Goal: Task Accomplishment & Management: Manage account settings

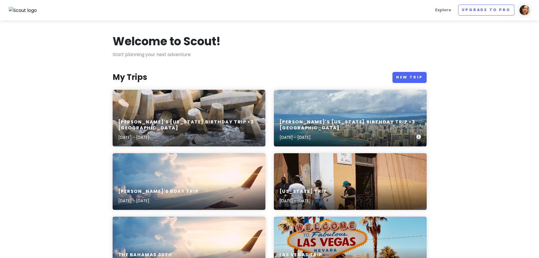
click at [332, 125] on h6 "[PERSON_NAME]'s [US_STATE] Birthday Trip <3 [GEOGRAPHIC_DATA]" at bounding box center [348, 125] width 137 height 12
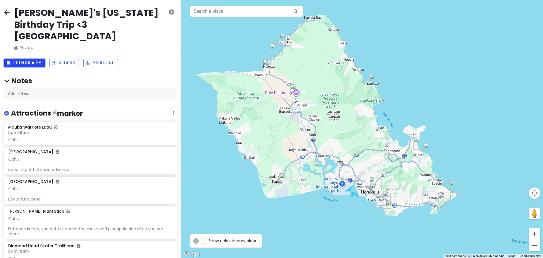
click at [42, 59] on button "Itinerary" at bounding box center [24, 63] width 40 height 8
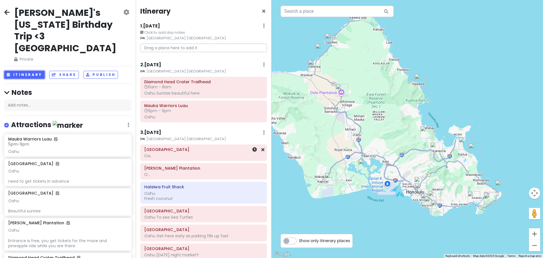
click at [187, 156] on div "Oa..." at bounding box center [203, 155] width 119 height 5
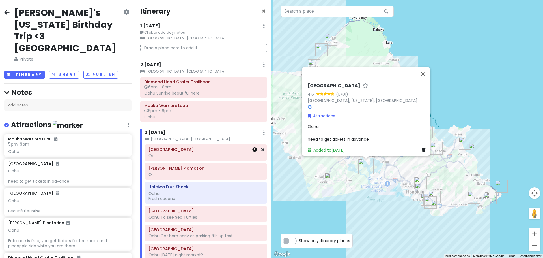
click at [252, 153] on link at bounding box center [254, 149] width 5 height 7
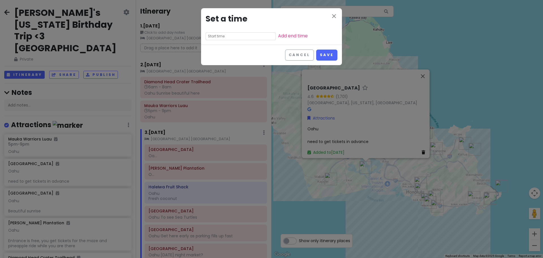
click at [228, 37] on input "text" at bounding box center [241, 36] width 70 height 8
click at [211, 59] on li "08" at bounding box center [214, 58] width 16 height 7
type input "8:35 am"
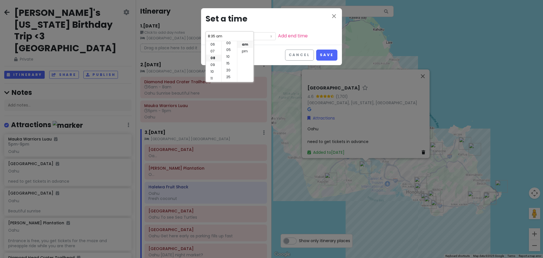
scroll to position [0, 0]
click at [230, 44] on li "00" at bounding box center [229, 44] width 15 height 7
type input "8:00 am"
click at [244, 44] on li "am" at bounding box center [245, 44] width 16 height 7
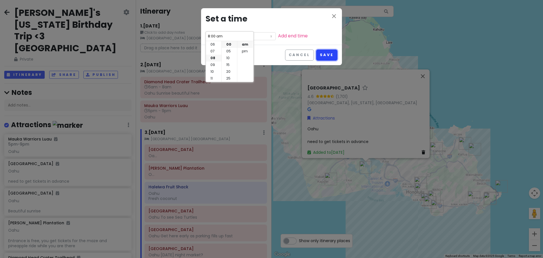
click at [326, 54] on button "Save" at bounding box center [326, 55] width 21 height 11
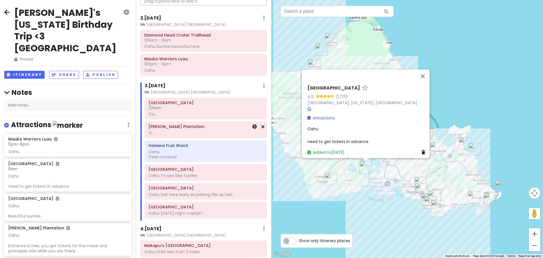
scroll to position [57, 0]
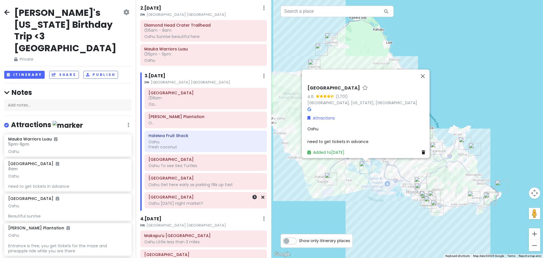
click at [184, 201] on div "Oahu [DATE] night market?" at bounding box center [206, 203] width 115 height 5
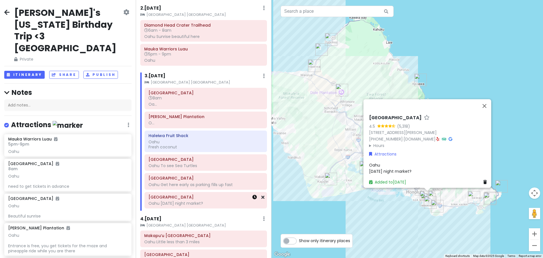
click at [252, 198] on icon at bounding box center [254, 197] width 5 height 5
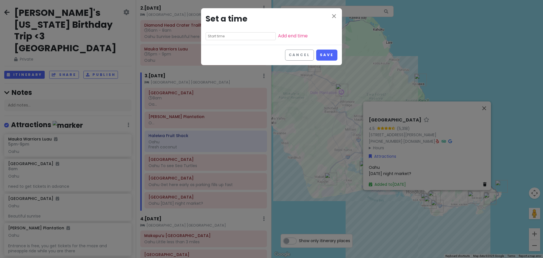
click at [232, 34] on input "text" at bounding box center [241, 36] width 70 height 8
click at [216, 43] on li "04" at bounding box center [214, 42] width 16 height 7
type input "4:35 am"
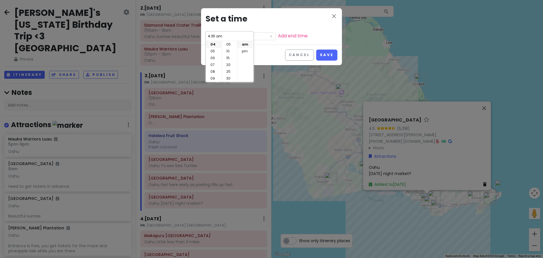
scroll to position [0, 0]
click at [230, 46] on li "00" at bounding box center [229, 44] width 15 height 7
type input "4:00 am"
click at [243, 52] on li "pm" at bounding box center [245, 51] width 16 height 7
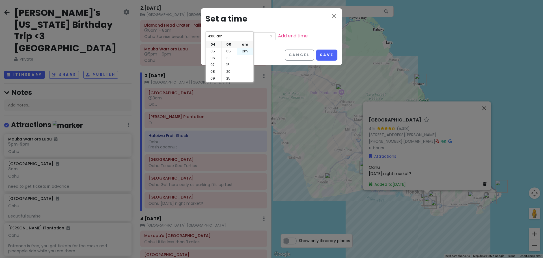
type input "4:00 pm"
click at [279, 34] on link "Add end time" at bounding box center [293, 36] width 30 height 7
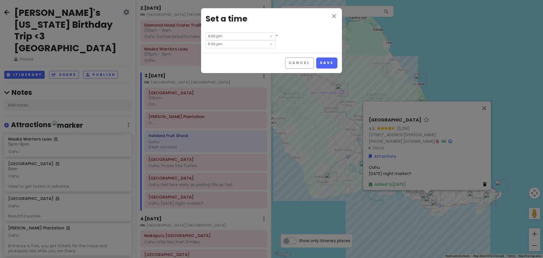
click at [276, 40] on input "5:00 pm" at bounding box center [241, 44] width 70 height 8
click at [265, 65] on li "08" at bounding box center [266, 64] width 16 height 7
type input "8:00 pm"
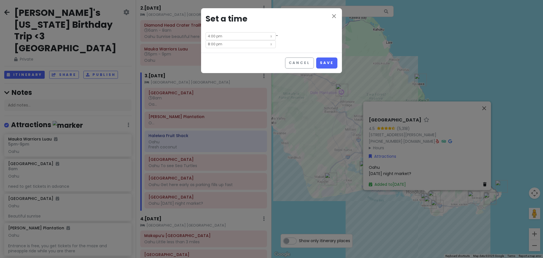
click at [323, 37] on div "close Set a time 4:00 pm - 8:00 pm" at bounding box center [271, 30] width 141 height 44
click at [330, 57] on button "Save" at bounding box center [326, 62] width 21 height 11
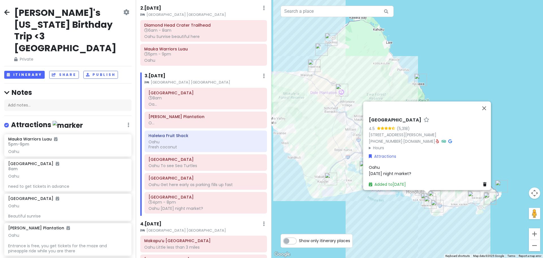
click at [399, 171] on span "Oahu [DATE] night market?" at bounding box center [390, 170] width 42 height 12
click at [412, 171] on div "Oahu [DATE] night market?" at bounding box center [429, 170] width 120 height 13
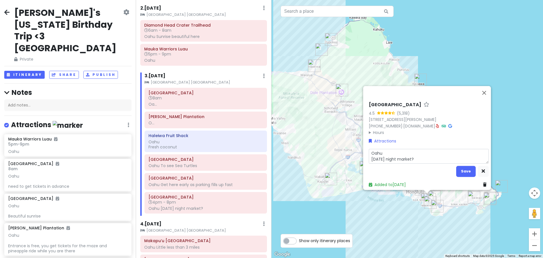
drag, startPoint x: 418, startPoint y: 156, endPoint x: 362, endPoint y: 135, distance: 59.1
click at [363, 135] on div "[GEOGRAPHIC_DATA] 4.5 (5,318) [STREET_ADDRESS][PERSON_NAME] [PHONE_NUMBER] · [D…" at bounding box center [427, 138] width 128 height 104
type textarea "x"
type textarea "[GEOGRAPHIC_DATA] Open Market"
type textarea "x"
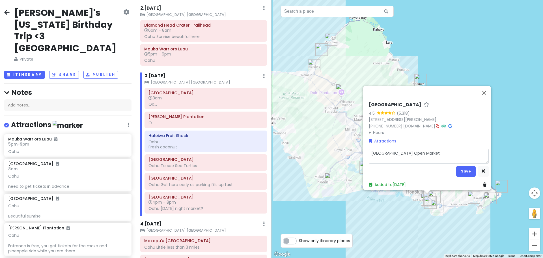
type textarea "[GEOGRAPHIC_DATA] Open Market"
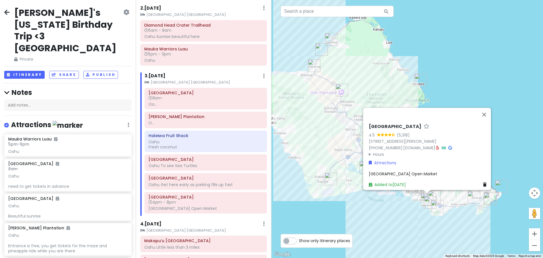
click at [414, 171] on span "[GEOGRAPHIC_DATA] Open Market" at bounding box center [403, 174] width 68 height 6
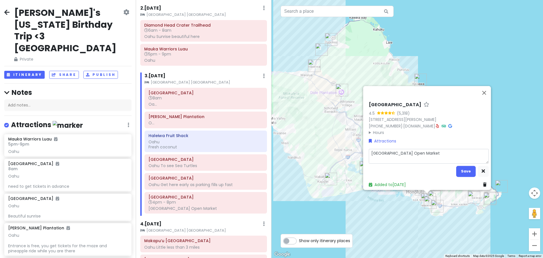
click at [448, 149] on textarea "[GEOGRAPHIC_DATA] Open Market" at bounding box center [429, 156] width 120 height 15
type textarea "x"
type textarea "[GEOGRAPHIC_DATA] Open Market"
type textarea "x"
type textarea "[GEOGRAPHIC_DATA] Open Market [GEOGRAPHIC_DATA]"
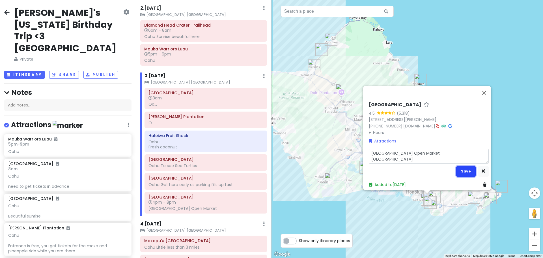
click at [464, 172] on button "Save" at bounding box center [466, 171] width 20 height 11
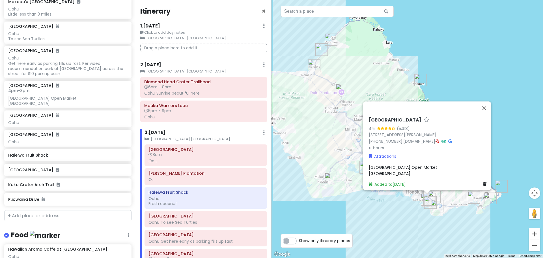
scroll to position [340, 0]
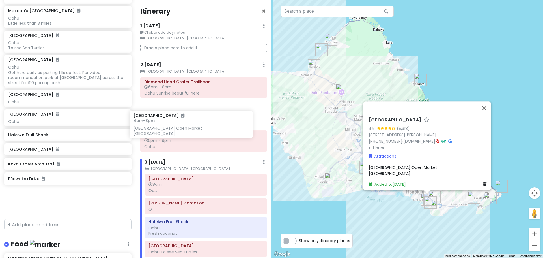
drag, startPoint x: 66, startPoint y: 75, endPoint x: 199, endPoint y: 117, distance: 139.4
click at [199, 117] on div "[PERSON_NAME]'s [US_STATE] Birthday Trip <3 Oahu Private Change Dates Make a Co…" at bounding box center [271, 129] width 543 height 258
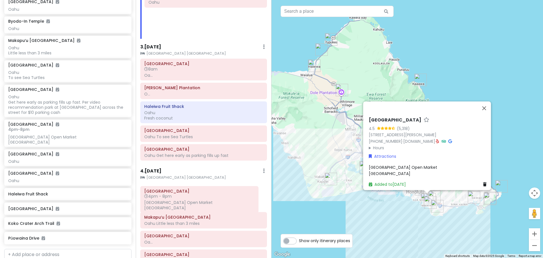
scroll to position [115, 0]
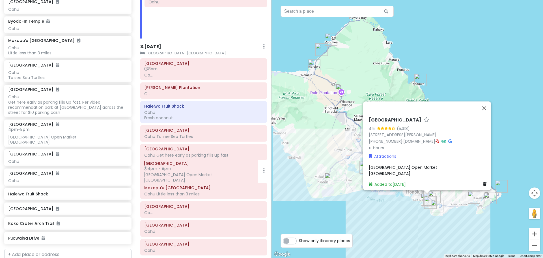
drag, startPoint x: 183, startPoint y: 33, endPoint x: 178, endPoint y: 175, distance: 142.1
click at [178, 175] on div "Itinerary × 1 . [DATE] Edit Day Notes Clear Lodging Delete Day Click to add day…" at bounding box center [204, 129] width 136 height 258
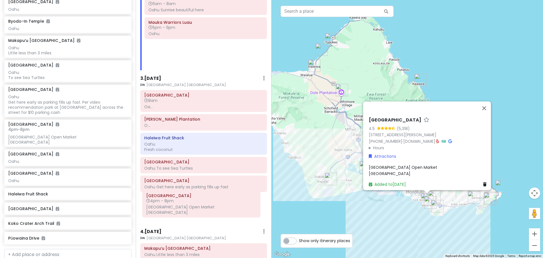
scroll to position [90, 0]
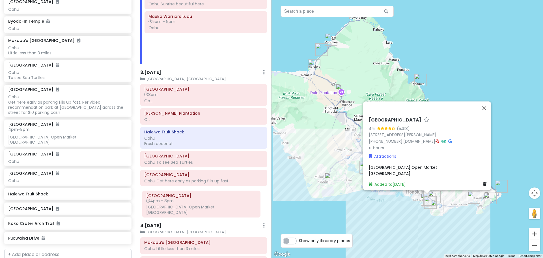
drag, startPoint x: 196, startPoint y: 57, endPoint x: 193, endPoint y: 205, distance: 148.3
click at [193, 205] on div "Itinerary × 1 . [DATE] Edit Day Notes Clear Lodging Delete Day Click to add day…" at bounding box center [204, 129] width 136 height 258
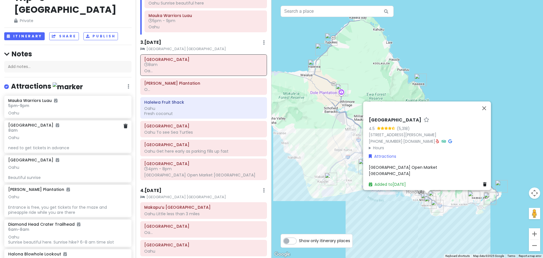
scroll to position [0, 0]
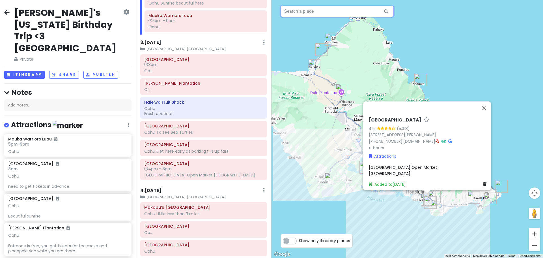
click at [297, 12] on input "text" at bounding box center [337, 11] width 113 height 11
paste input "[GEOGRAPHIC_DATA]"
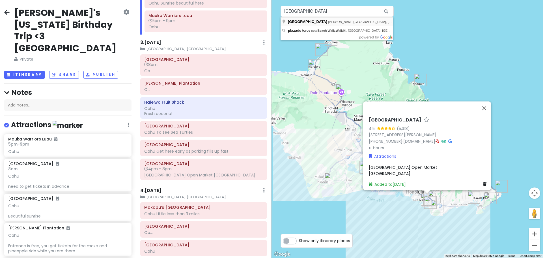
type input "[GEOGRAPHIC_DATA], [PERSON_NAME][GEOGRAPHIC_DATA], [GEOGRAPHIC_DATA]"
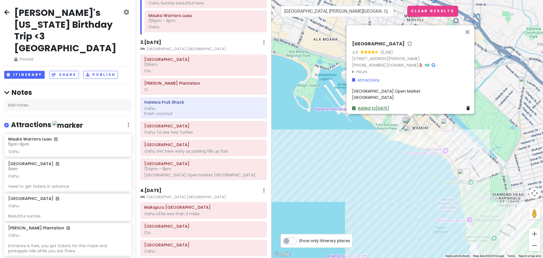
click at [378, 105] on link "Added to [DATE]" at bounding box center [370, 108] width 37 height 6
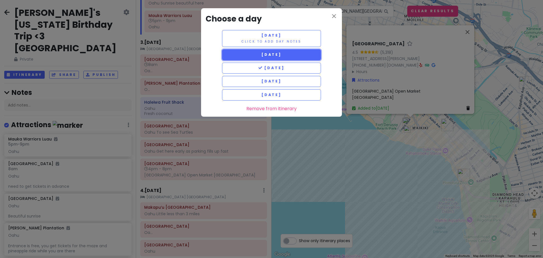
click at [282, 56] on span "[DATE]" at bounding box center [271, 54] width 20 height 5
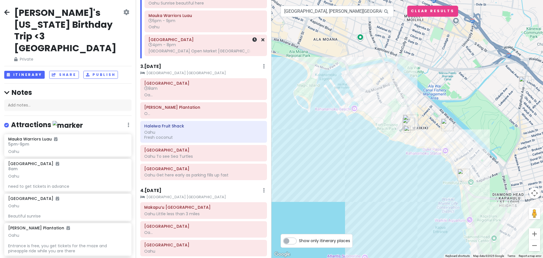
click at [226, 42] on h6 "4pm - 8pm" at bounding box center [206, 44] width 115 height 5
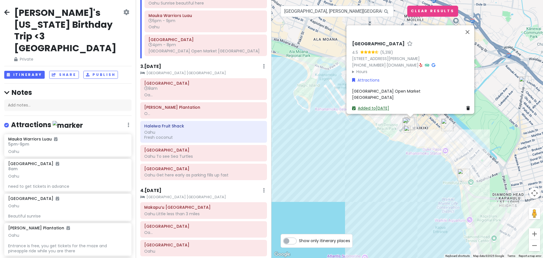
click at [377, 105] on link "Added to [DATE]" at bounding box center [370, 108] width 37 height 6
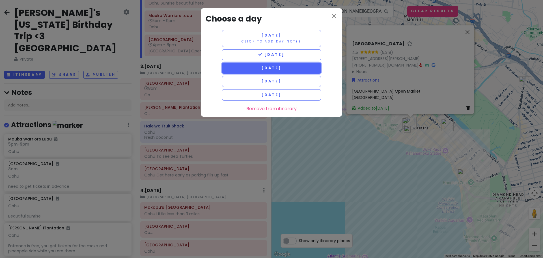
click at [284, 65] on button "[DATE]" at bounding box center [271, 68] width 99 height 11
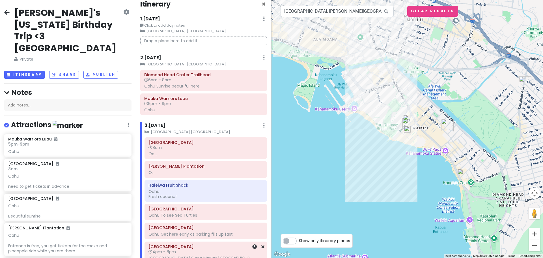
scroll to position [5, 0]
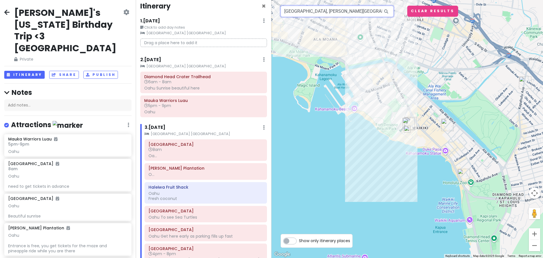
click at [314, 12] on input "[GEOGRAPHIC_DATA], [PERSON_NAME][GEOGRAPHIC_DATA], [GEOGRAPHIC_DATA]" at bounding box center [337, 11] width 113 height 11
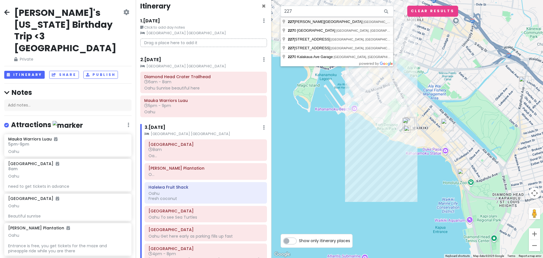
type input "[STREET_ADDRESS][PERSON_NAME]"
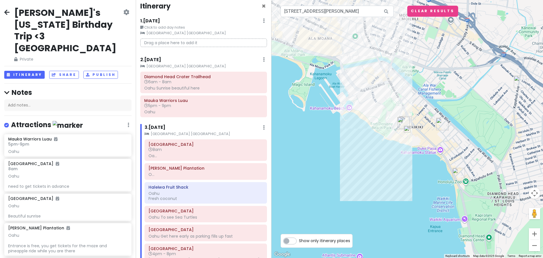
click at [9, 13] on icon at bounding box center [6, 12] width 5 height 5
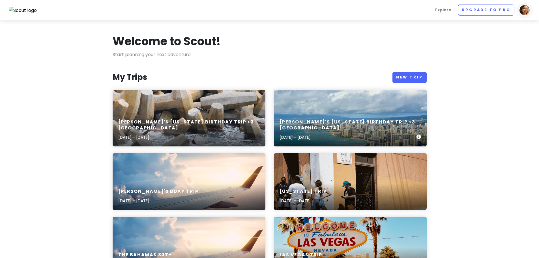
click at [333, 124] on div "[PERSON_NAME]'s [US_STATE] Birthday Trip <3 Oahu [DATE] - [DATE]" at bounding box center [350, 129] width 153 height 33
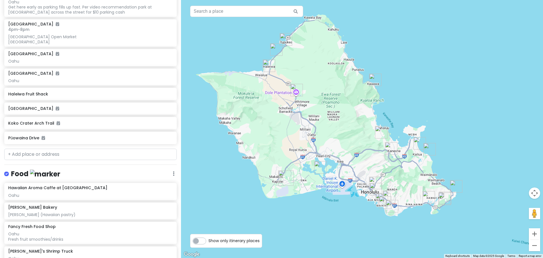
scroll to position [396, 0]
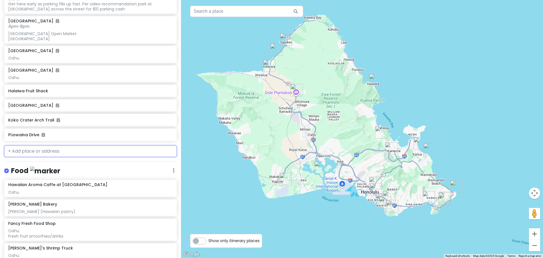
click at [82, 145] on input "text" at bounding box center [90, 150] width 173 height 11
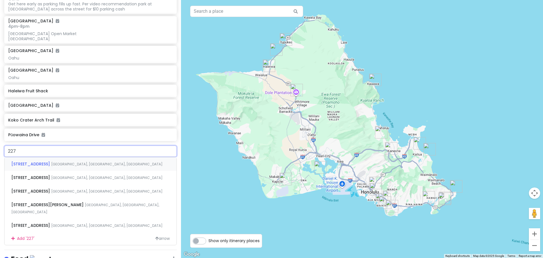
type input "227"
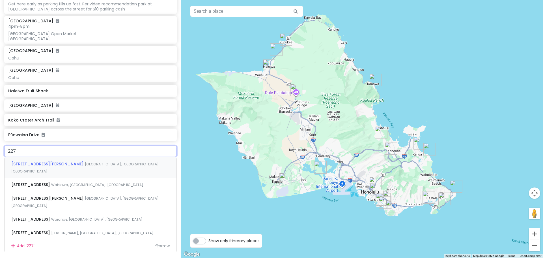
click at [47, 162] on span "[GEOGRAPHIC_DATA], [GEOGRAPHIC_DATA], [GEOGRAPHIC_DATA]" at bounding box center [85, 168] width 148 height 12
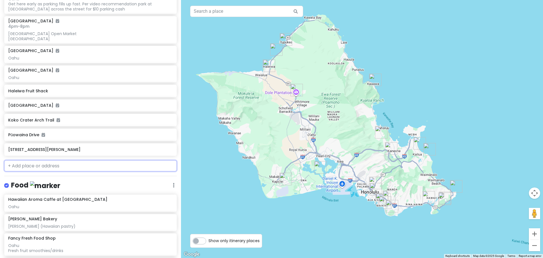
scroll to position [411, 0]
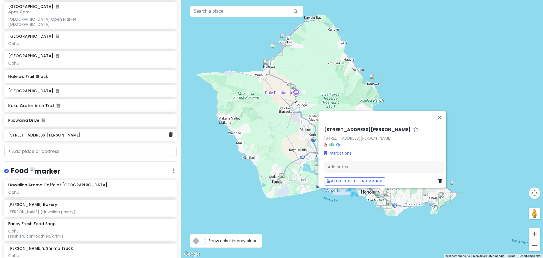
click at [46, 132] on h6 "[STREET_ADDRESS][PERSON_NAME]" at bounding box center [88, 134] width 160 height 5
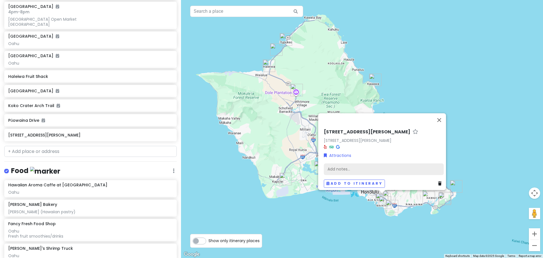
click at [363, 164] on div "Add notes..." at bounding box center [384, 169] width 120 height 12
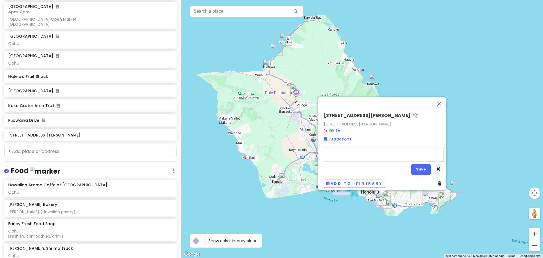
type textarea "x"
type textarea "F"
type textarea "x"
type textarea "Fr"
type textarea "x"
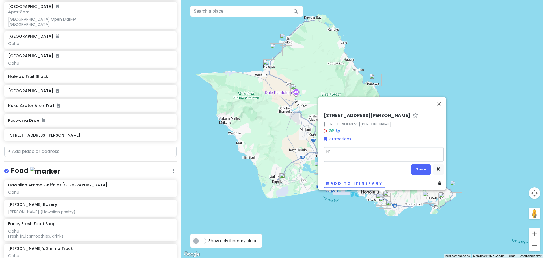
type textarea "Fre"
type textarea "x"
type textarea "Free"
type textarea "x"
type textarea "Free"
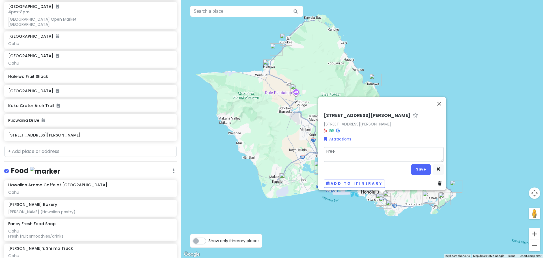
type textarea "x"
type textarea "Free H"
type textarea "x"
type textarea "Free Ho"
type textarea "x"
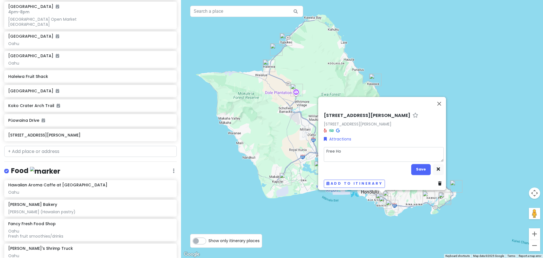
type textarea "Free H"
type textarea "x"
type textarea "Free Hu"
type textarea "x"
type textarea "Free Hul"
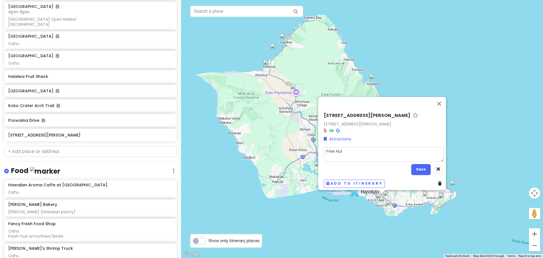
type textarea "x"
type textarea "Free Hula"
type textarea "x"
type textarea "Free Hula"
type textarea "x"
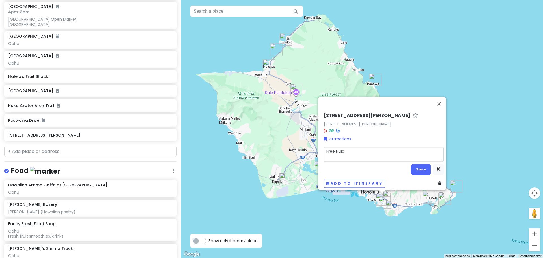
type textarea "Free Hula C"
type textarea "x"
type textarea "Free Hula Cl"
type textarea "x"
type textarea "Free Hula Cla"
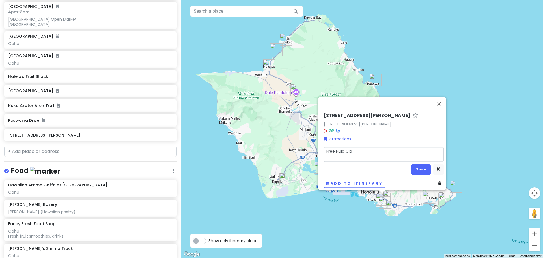
type textarea "x"
type textarea "Free Hula Clas"
type textarea "x"
type textarea "Free Hula Class"
type textarea "x"
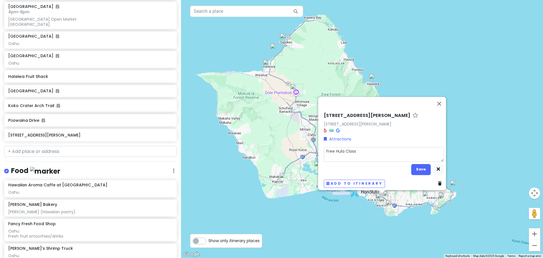
type textarea "Free Hula Class"
type textarea "x"
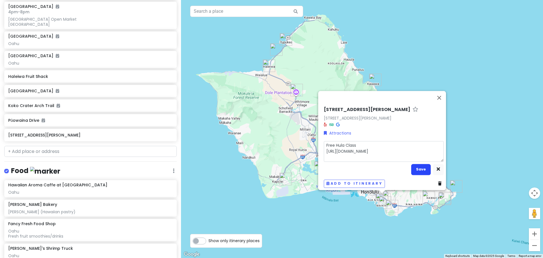
type textarea "Free Hula Class [URL][DOMAIN_NAME]"
click at [421, 168] on button "Save" at bounding box center [421, 169] width 20 height 11
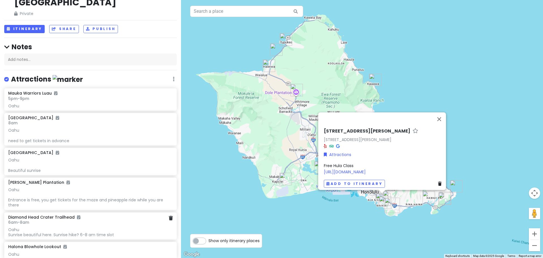
scroll to position [0, 0]
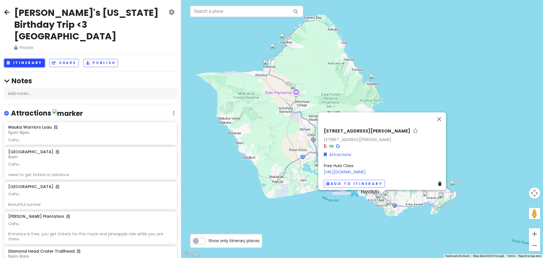
click at [37, 59] on button "Itinerary" at bounding box center [24, 63] width 40 height 8
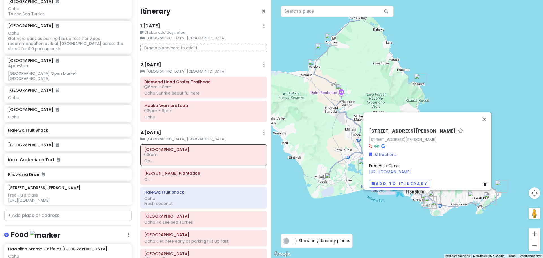
scroll to position [453, 0]
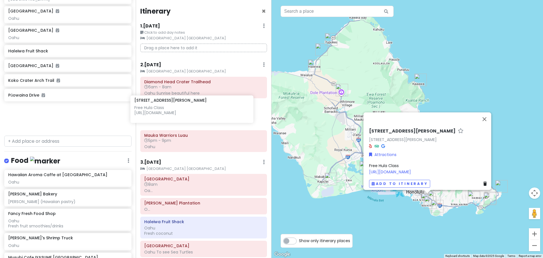
drag, startPoint x: 65, startPoint y: 95, endPoint x: 194, endPoint y: 111, distance: 129.5
click at [194, 111] on div "[PERSON_NAME]'s [US_STATE] Birthday Trip <3 Oahu Private Change Dates Make a Co…" at bounding box center [271, 129] width 543 height 258
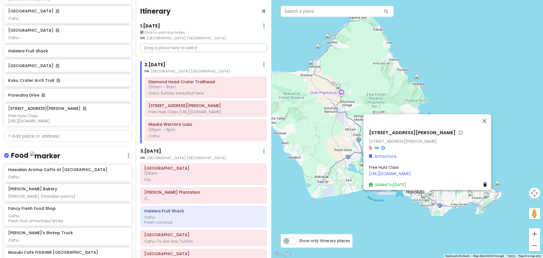
scroll to position [423, 0]
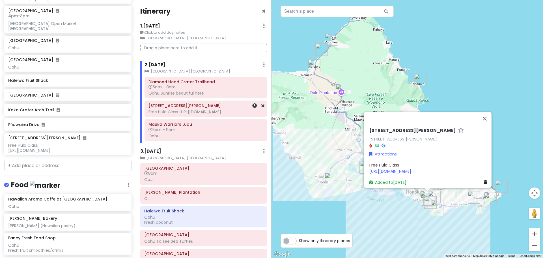
click at [184, 112] on div "Free Hula Class [URL][DOMAIN_NAME].." at bounding box center [206, 111] width 115 height 5
click at [252, 105] on icon at bounding box center [254, 105] width 5 height 5
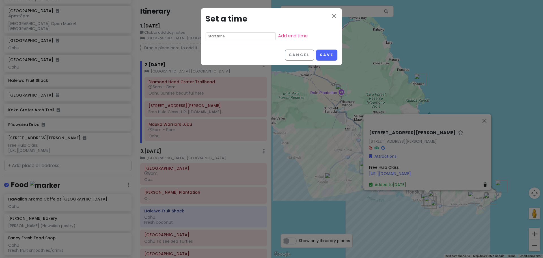
click at [226, 36] on input "text" at bounding box center [241, 36] width 70 height 8
click at [216, 65] on li "09" at bounding box center [214, 64] width 16 height 7
type input "9:35 am"
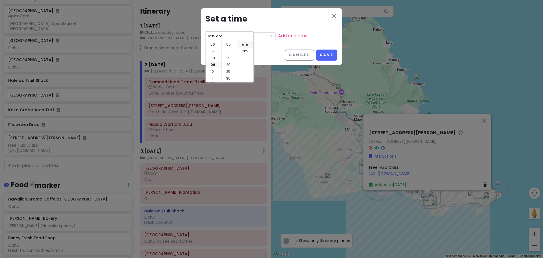
scroll to position [0, 0]
click at [228, 46] on li "00" at bounding box center [229, 44] width 15 height 7
type input "9:00 am"
click at [245, 43] on li "am" at bounding box center [245, 44] width 16 height 7
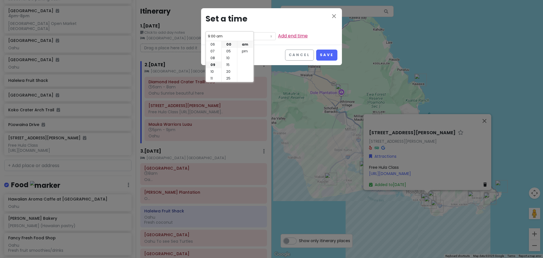
click at [278, 35] on link "Add end time" at bounding box center [293, 36] width 30 height 7
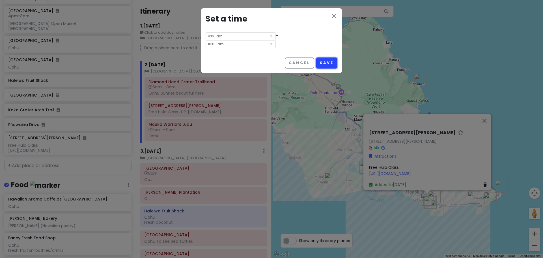
click at [320, 57] on button "Save" at bounding box center [326, 62] width 21 height 11
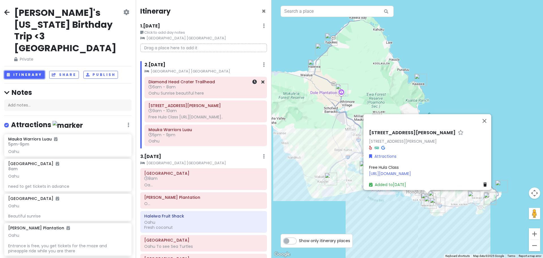
click at [219, 91] on div "Oahu Sunrise beautiful here" at bounding box center [206, 93] width 115 height 5
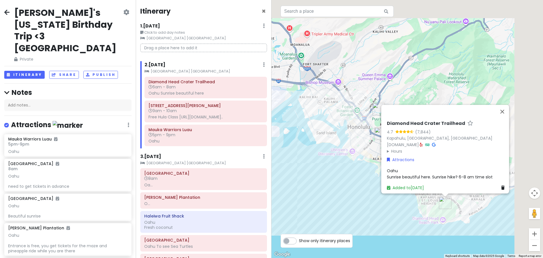
drag, startPoint x: 437, startPoint y: 202, endPoint x: 387, endPoint y: 229, distance: 57.0
click at [387, 229] on div "Diamond Head Crater Trailhead 4.7 (7,844) [GEOGRAPHIC_DATA], [GEOGRAPHIC_DATA],…" at bounding box center [408, 129] width 272 height 258
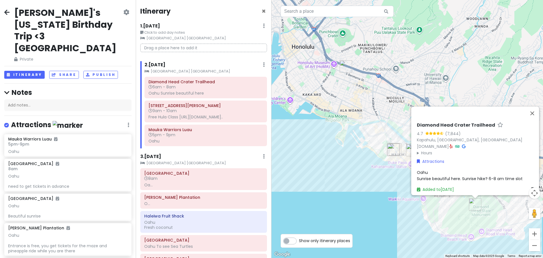
click at [376, 192] on div "Diamond Head Crater Trailhead 4.7 (7,844) [GEOGRAPHIC_DATA], [GEOGRAPHIC_DATA],…" at bounding box center [408, 129] width 272 height 258
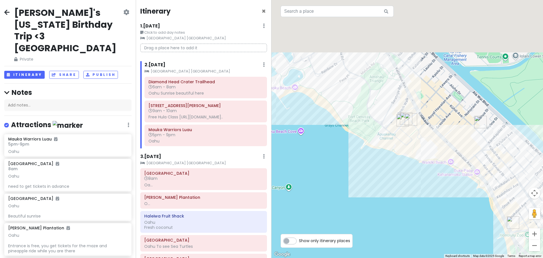
drag, startPoint x: 416, startPoint y: 111, endPoint x: 376, endPoint y: 192, distance: 89.6
click at [376, 192] on div at bounding box center [408, 129] width 272 height 258
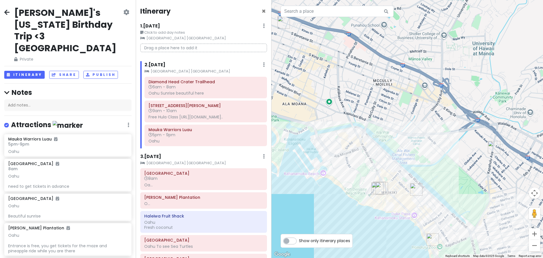
click at [306, 173] on div at bounding box center [408, 129] width 272 height 258
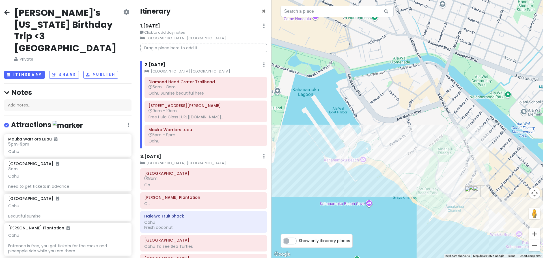
drag, startPoint x: 382, startPoint y: 220, endPoint x: 373, endPoint y: 194, distance: 27.2
click at [373, 194] on div at bounding box center [408, 129] width 272 height 258
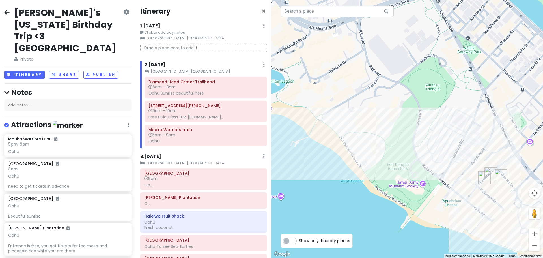
drag, startPoint x: 446, startPoint y: 231, endPoint x: 386, endPoint y: 221, distance: 60.8
click at [386, 221] on div at bounding box center [408, 129] width 272 height 258
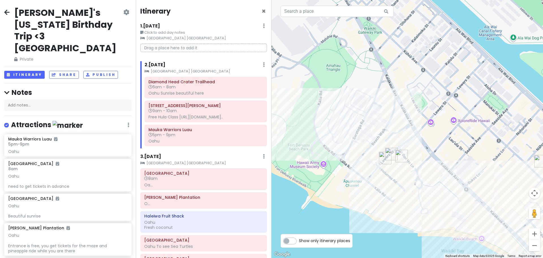
drag, startPoint x: 432, startPoint y: 233, endPoint x: 332, endPoint y: 214, distance: 101.8
click at [332, 214] on div at bounding box center [408, 129] width 272 height 258
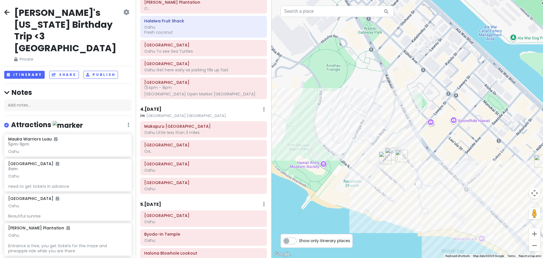
scroll to position [198, 0]
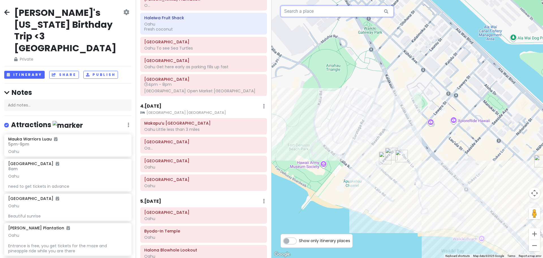
click at [294, 12] on input "text" at bounding box center [337, 11] width 113 height 11
paste input "[PERSON_NAME]"
type input "[PERSON_NAME]"
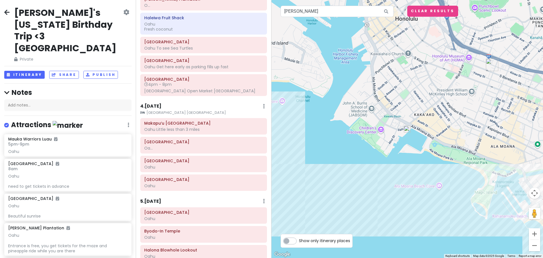
click at [194, 109] on div "4 . [DATE] Add Day Notes Clear Lodging Delete Day" at bounding box center [203, 108] width 127 height 10
click at [211, 112] on div "4 . [DATE] Add Day Notes Clear Lodging Delete Day" at bounding box center [203, 108] width 127 height 10
click at [211, 115] on small "[GEOGRAPHIC_DATA] [GEOGRAPHIC_DATA]" at bounding box center [203, 113] width 127 height 6
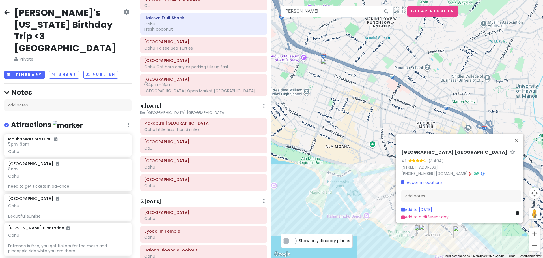
click at [258, 110] on div "4 . [DATE] Add Day Notes Clear Lodging Delete Day" at bounding box center [203, 108] width 127 height 10
click at [261, 110] on div "4 . [DATE] Add Day Notes Clear Lodging Delete Day" at bounding box center [203, 108] width 127 height 10
click at [263, 108] on icon at bounding box center [264, 106] width 2 height 5
click at [252, 125] on link "Add Day Notes" at bounding box center [246, 123] width 46 height 14
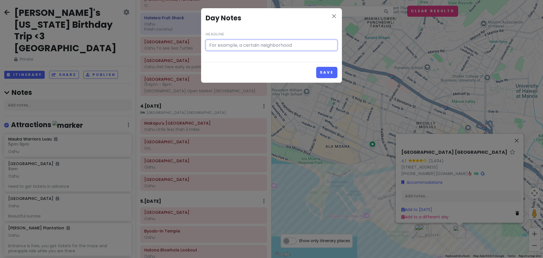
paste input "[PERSON_NAME]"
type input "[PERSON_NAME]"
click at [316, 67] on button "Save" at bounding box center [326, 72] width 21 height 11
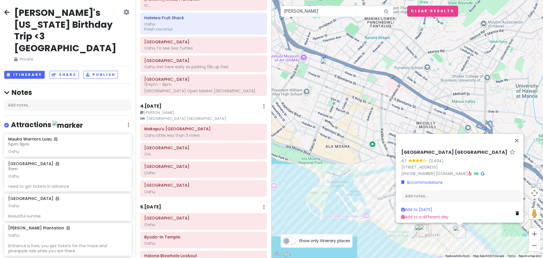
click at [161, 115] on small "[PERSON_NAME]" at bounding box center [203, 113] width 127 height 6
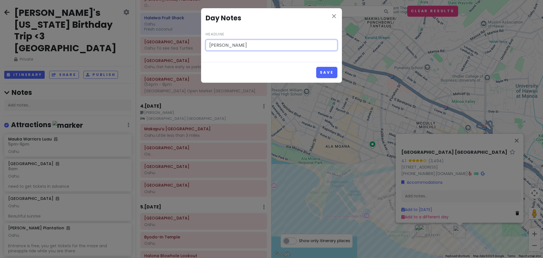
paste input "[DATE], 4:30 p.m. – 6:00 p.m. [GEOGRAPHIC_DATA]"
click at [322, 47] on input "[PERSON_NAME] [DATE], 4:30 p.m. – 6:00 p.m. [GEOGRAPHIC_DATA]" at bounding box center [272, 45] width 132 height 11
click at [235, 44] on input "[PERSON_NAME] [DATE], 4:30 p.m. – 6:00 p.m. [GEOGRAPHIC_DATA]" at bounding box center [272, 45] width 132 height 11
paste input "free, live, Hawaiian music concert"
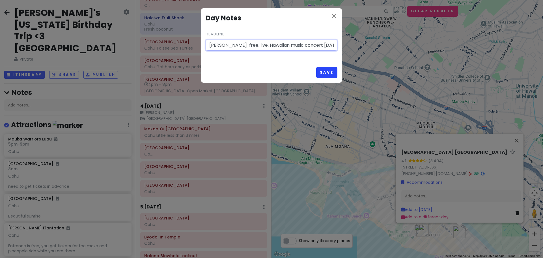
type input "[PERSON_NAME] free, live, Hawaiian music concert [DATE], 4:30 p.m. – 6:00 p.m. …"
click at [333, 74] on button "Save" at bounding box center [326, 72] width 21 height 11
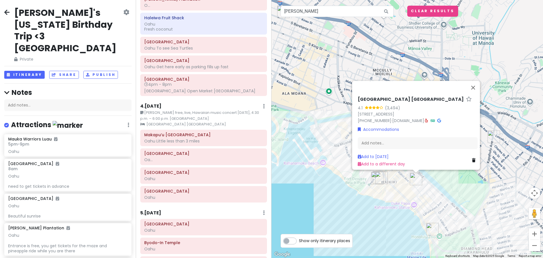
drag, startPoint x: 403, startPoint y: 242, endPoint x: 357, endPoint y: 186, distance: 72.6
click at [358, 187] on div "[GEOGRAPHIC_DATA] [GEOGRAPHIC_DATA] 4.1 (3,494) [STREET_ADDRESS] [PHONE_NUMBER]…" at bounding box center [408, 129] width 272 height 258
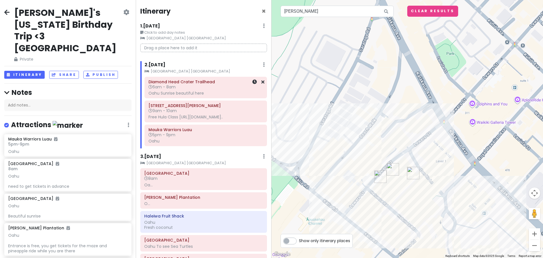
click at [222, 92] on div "Oahu Sunrise beautiful here" at bounding box center [206, 93] width 115 height 5
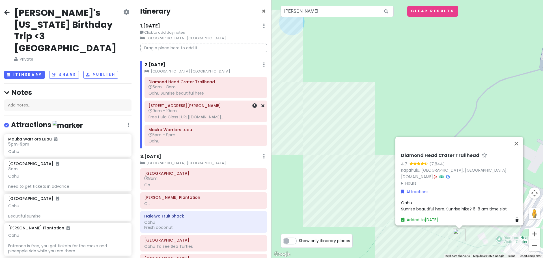
click at [222, 108] on h6 "[STREET_ADDRESS][PERSON_NAME]" at bounding box center [206, 105] width 115 height 5
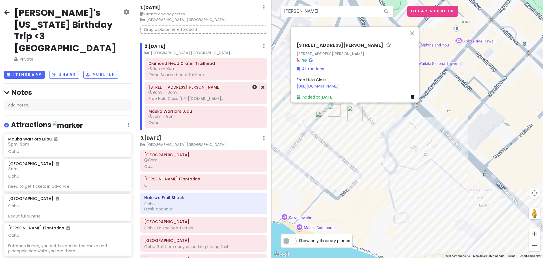
scroll to position [28, 0]
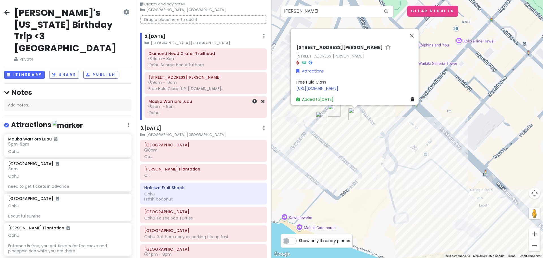
click at [215, 104] on h6 "Mauka Warriors Luau" at bounding box center [206, 101] width 115 height 5
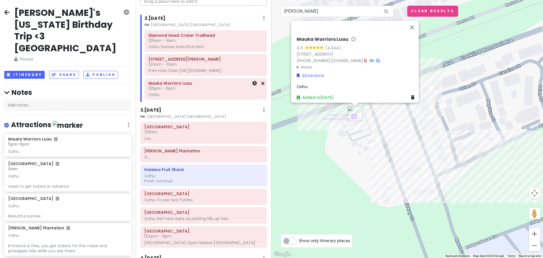
scroll to position [57, 0]
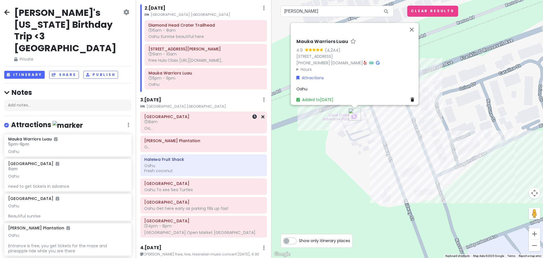
click at [214, 119] on h6 "[GEOGRAPHIC_DATA]" at bounding box center [203, 116] width 119 height 5
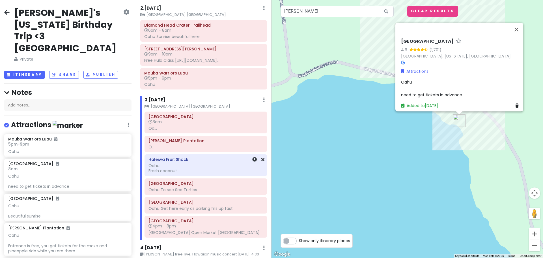
scroll to position [0, 0]
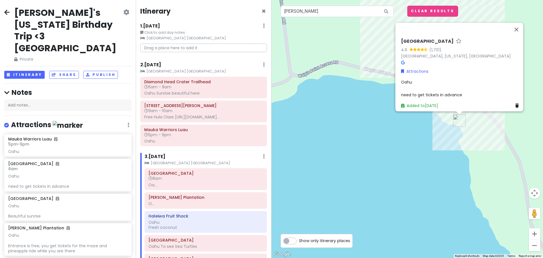
click at [231, 25] on div "1 . [DATE] Edit Day Notes Clear Lodging Delete Day" at bounding box center [203, 27] width 127 height 10
